Goal: Find specific page/section: Find specific page/section

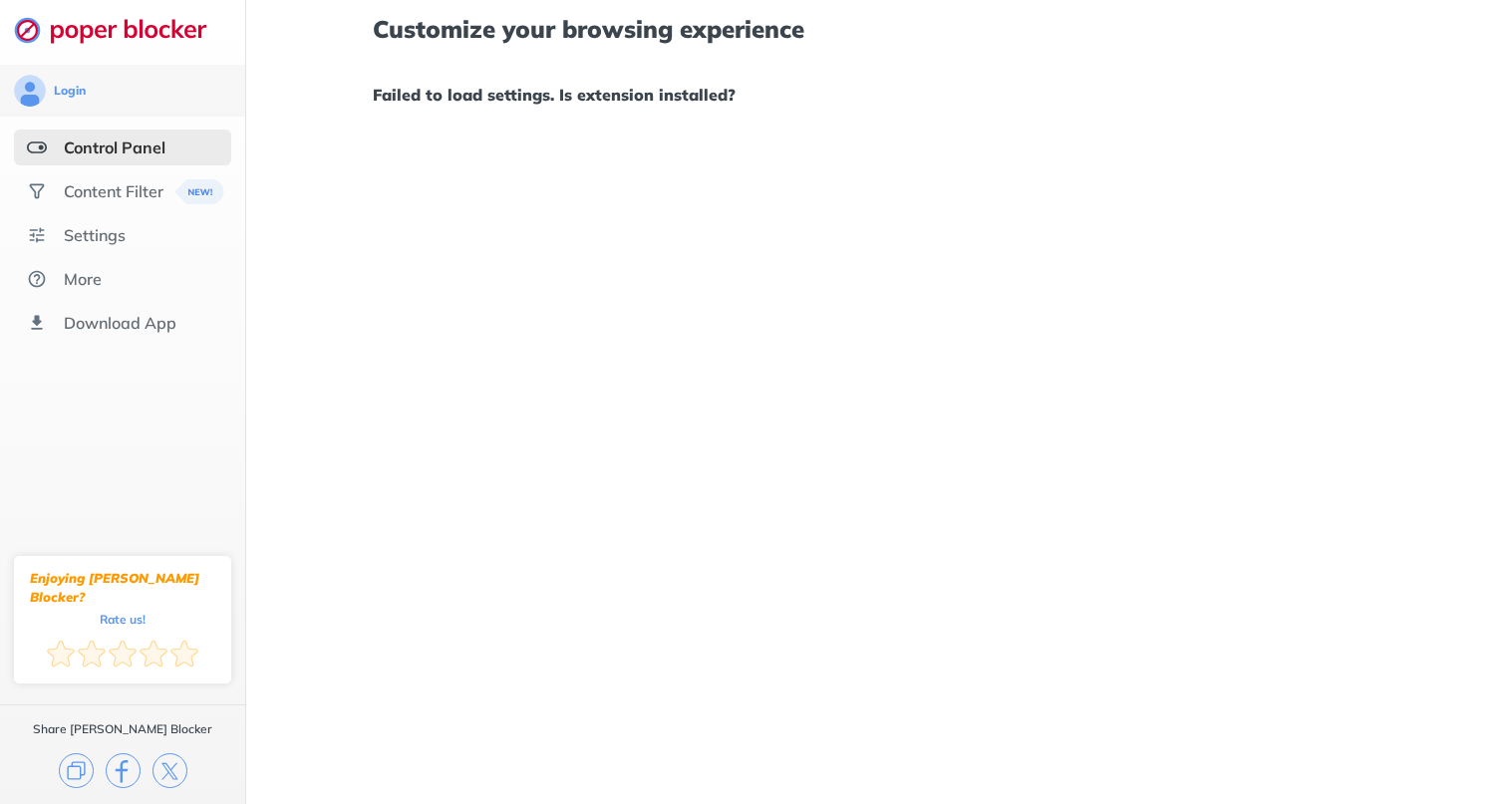
click at [163, 145] on div "Control Panel" at bounding box center [115, 148] width 102 height 20
click at [160, 186] on div "Content Filter" at bounding box center [114, 191] width 100 height 20
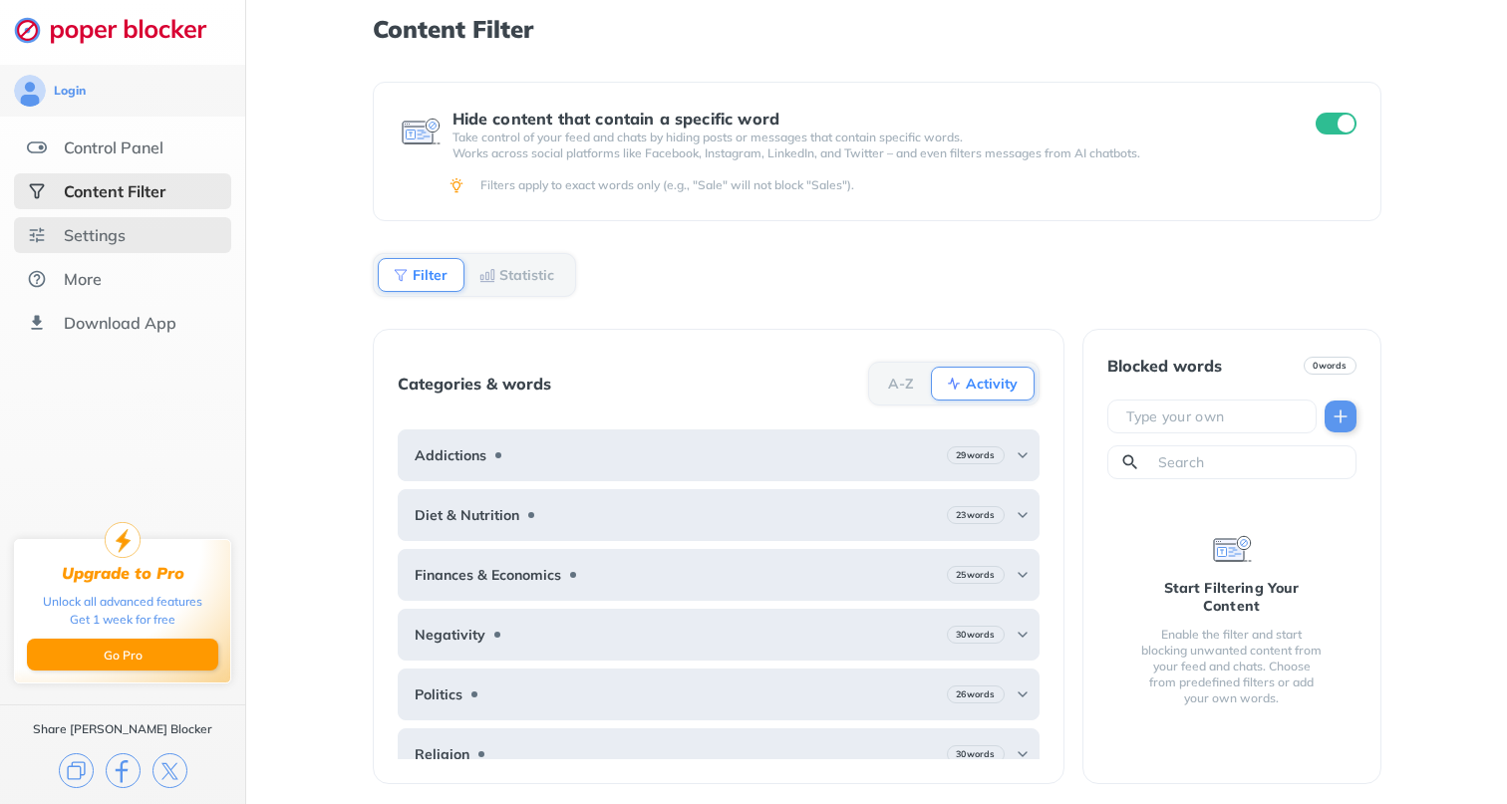
click at [147, 221] on div "Settings" at bounding box center [122, 235] width 217 height 36
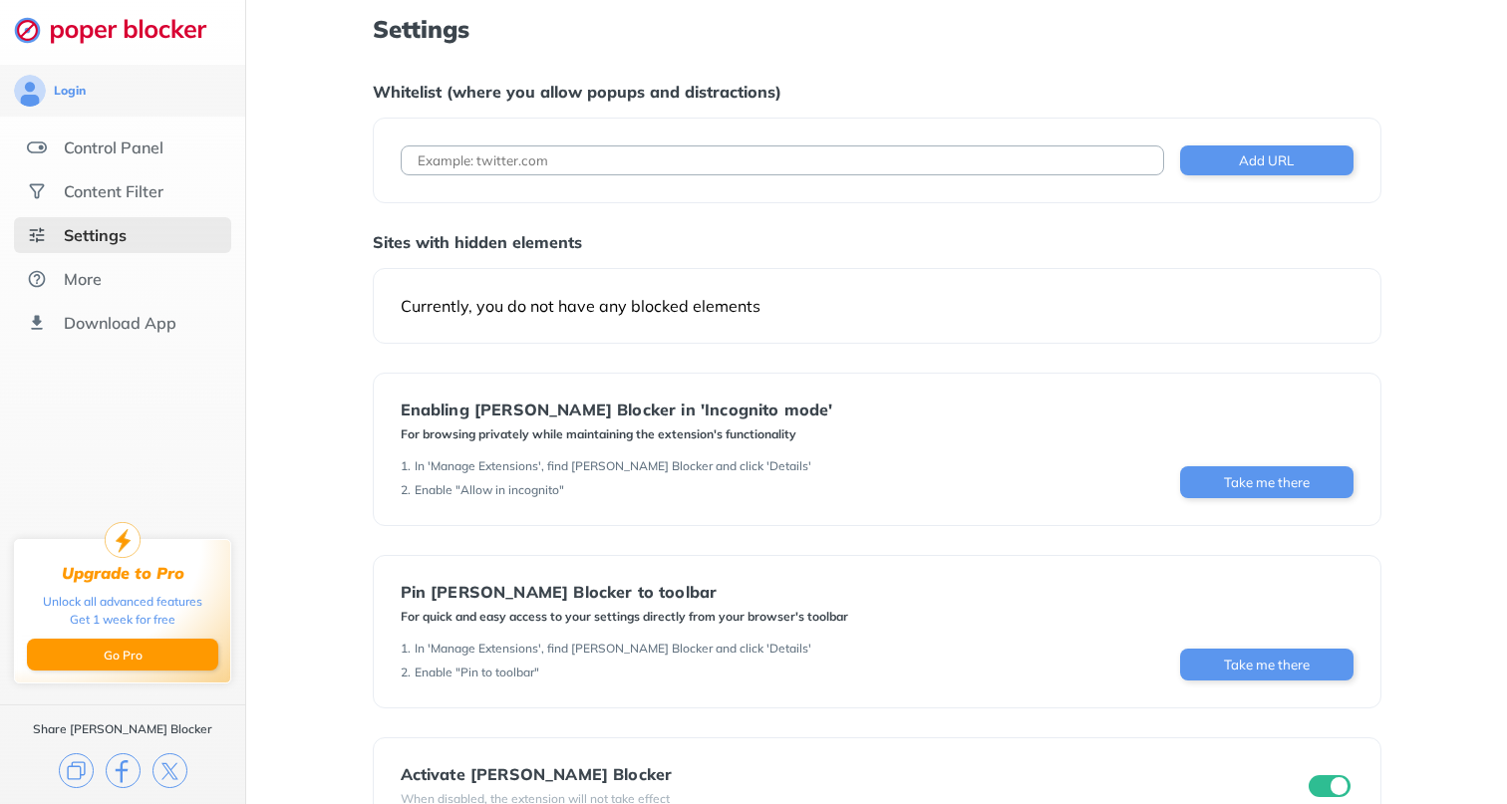
scroll to position [33, 0]
